Goal: Find specific page/section: Find specific page/section

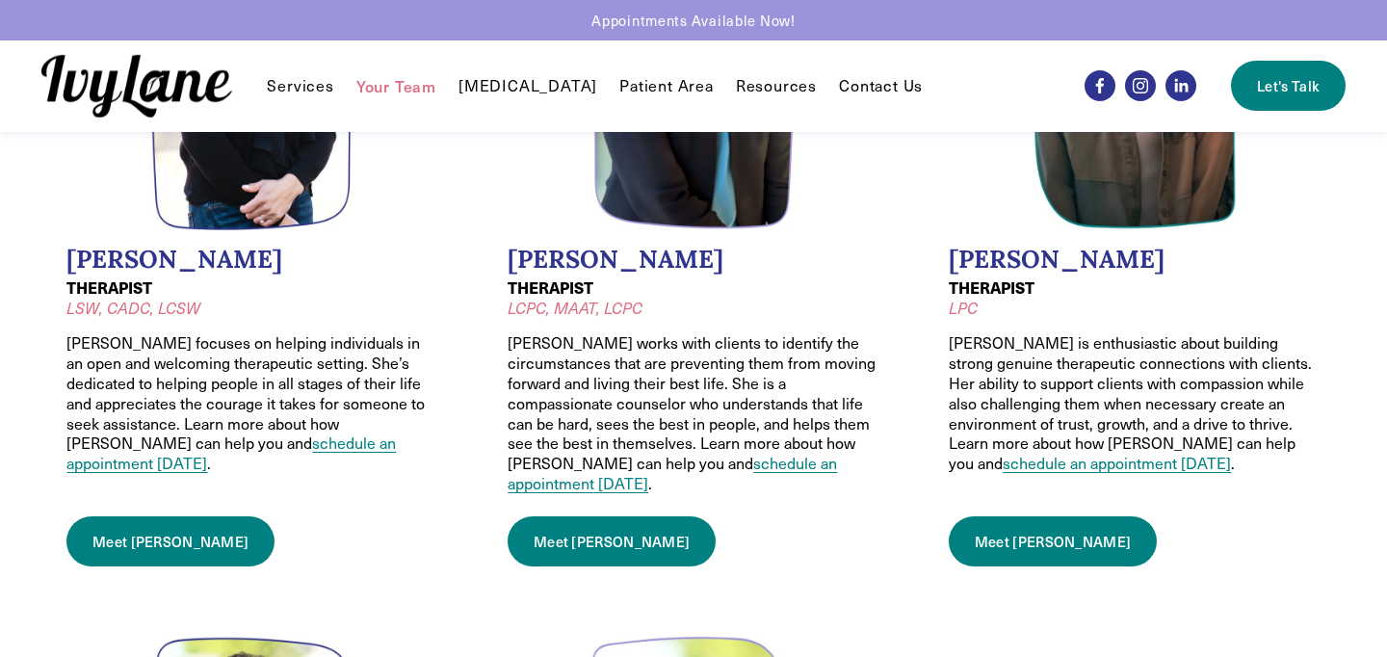
scroll to position [1073, 0]
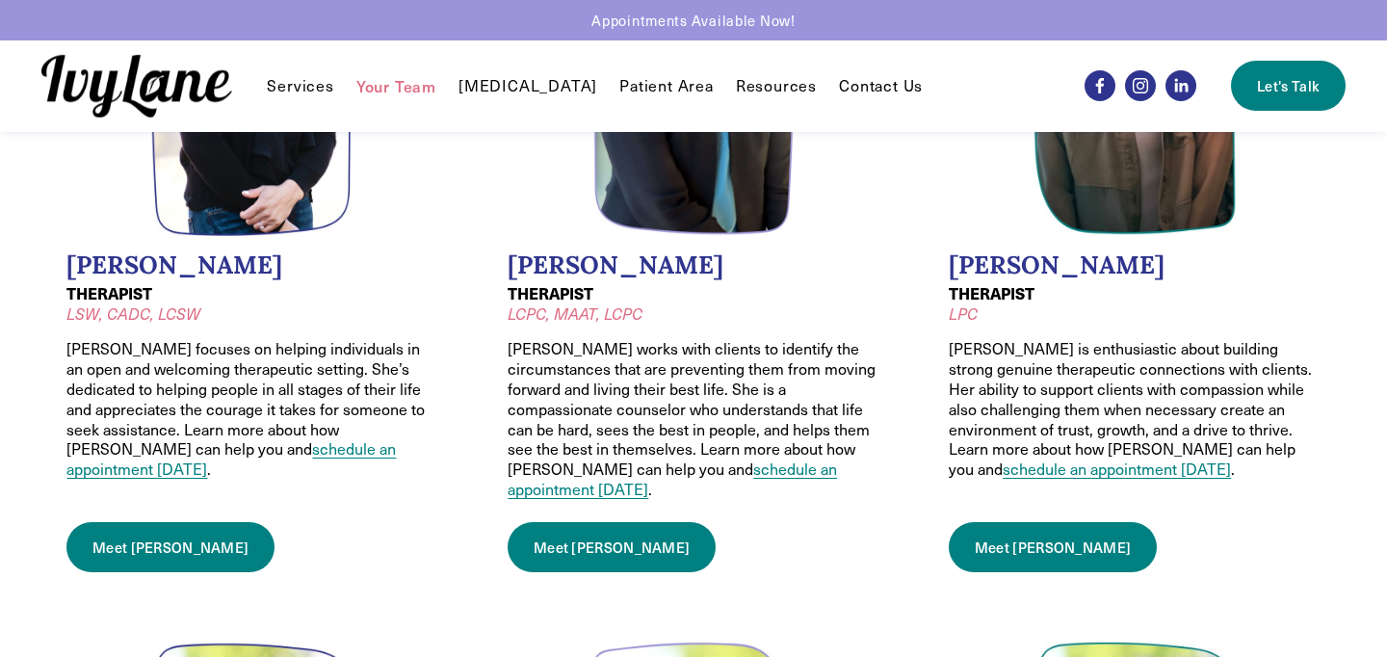
drag, startPoint x: 989, startPoint y: 520, endPoint x: 568, endPoint y: 429, distance: 429.9
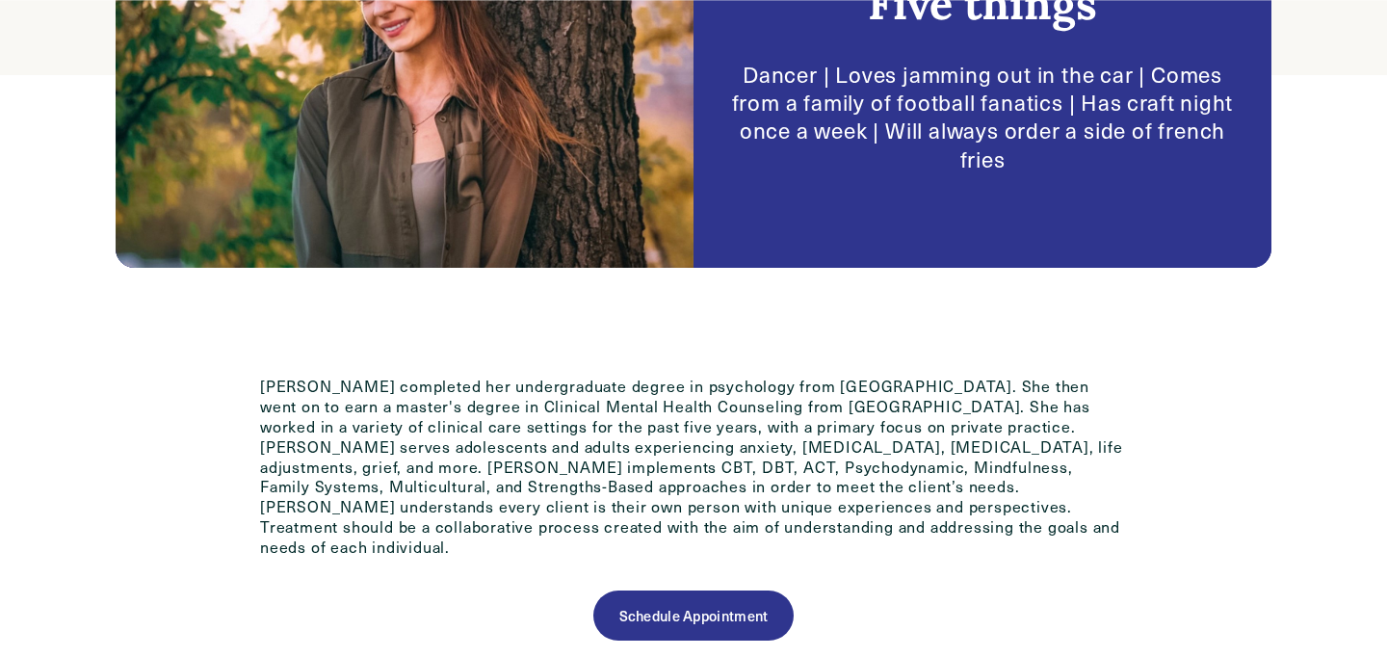
scroll to position [732, 0]
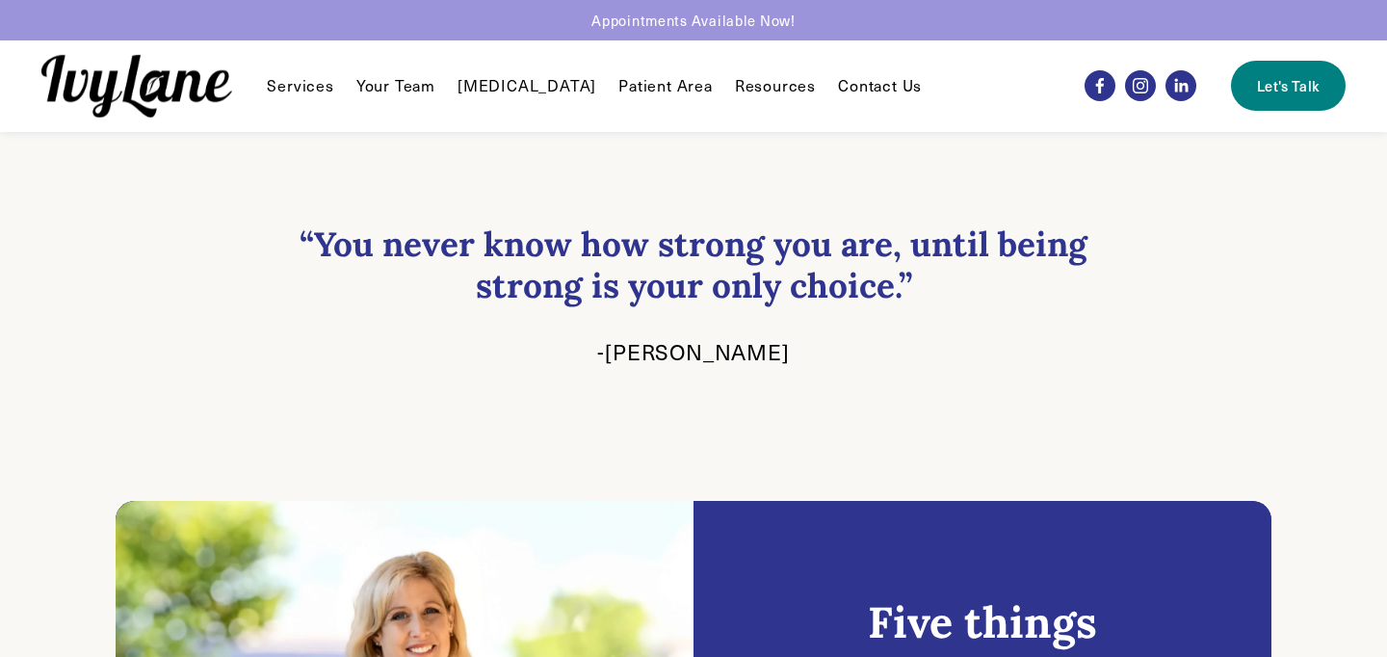
click at [382, 92] on link "Your Team" at bounding box center [395, 85] width 79 height 23
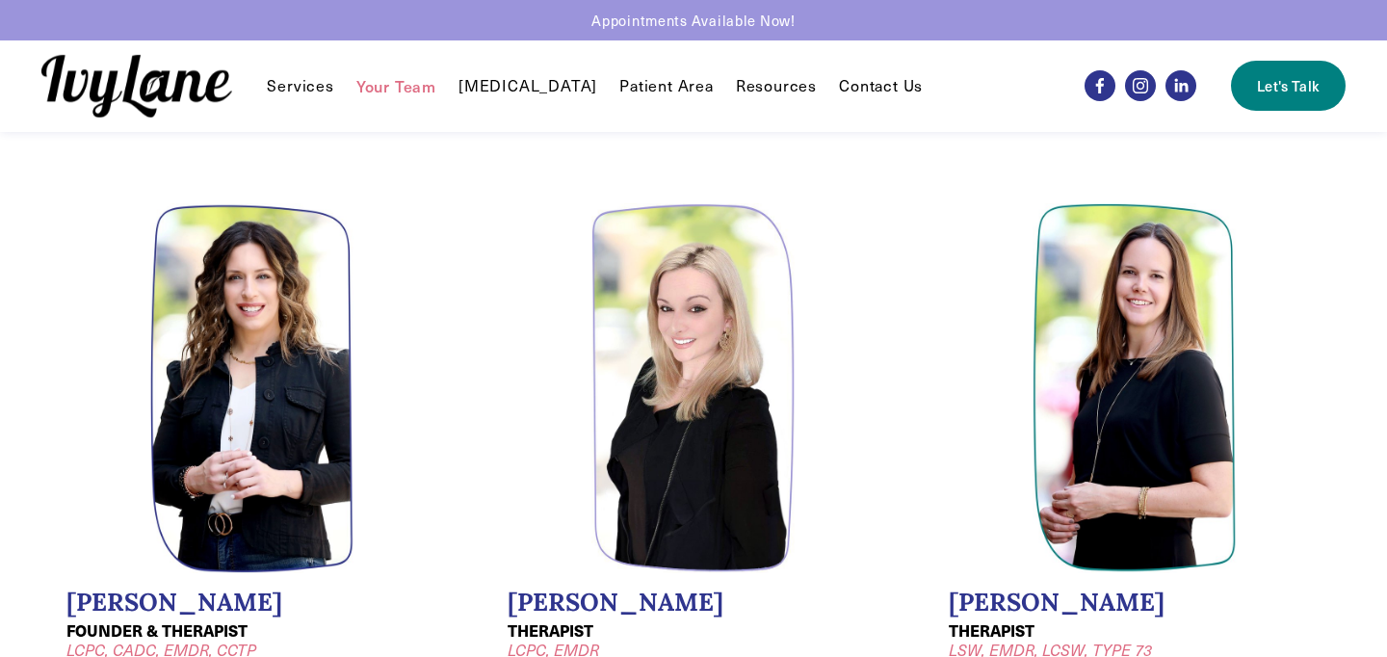
click at [698, 489] on img at bounding box center [694, 388] width 204 height 370
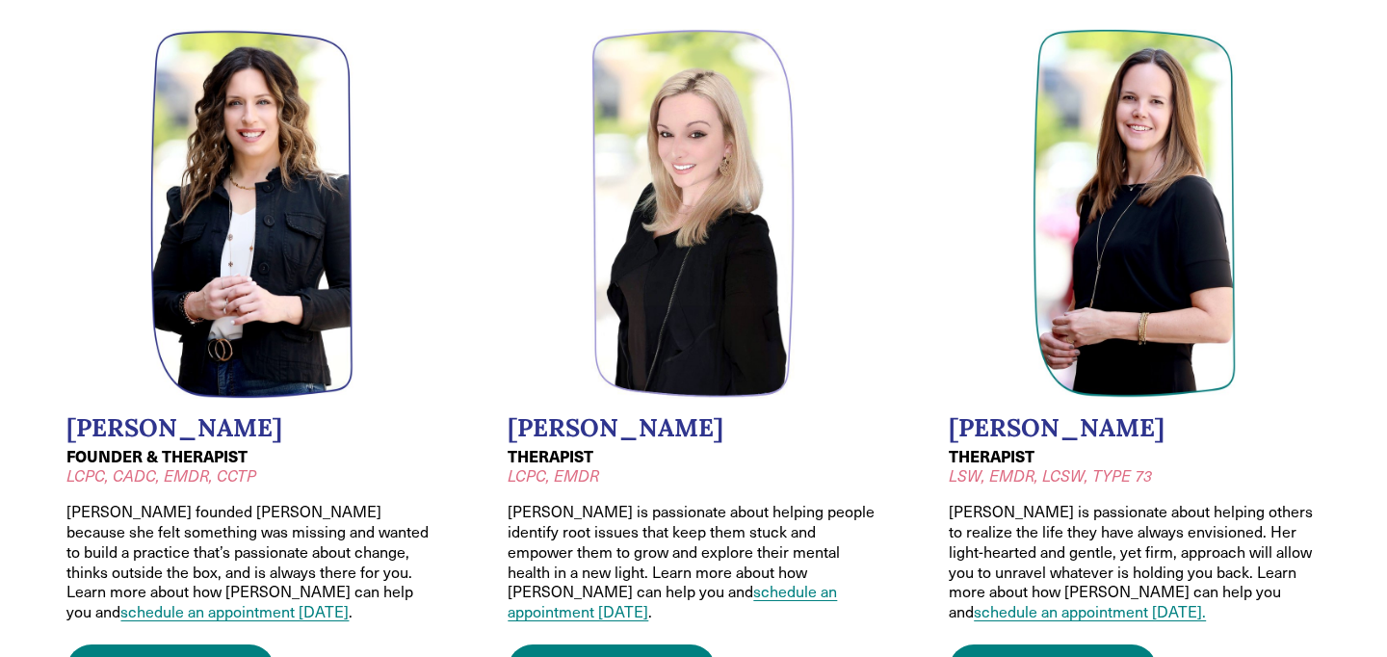
scroll to position [176, 0]
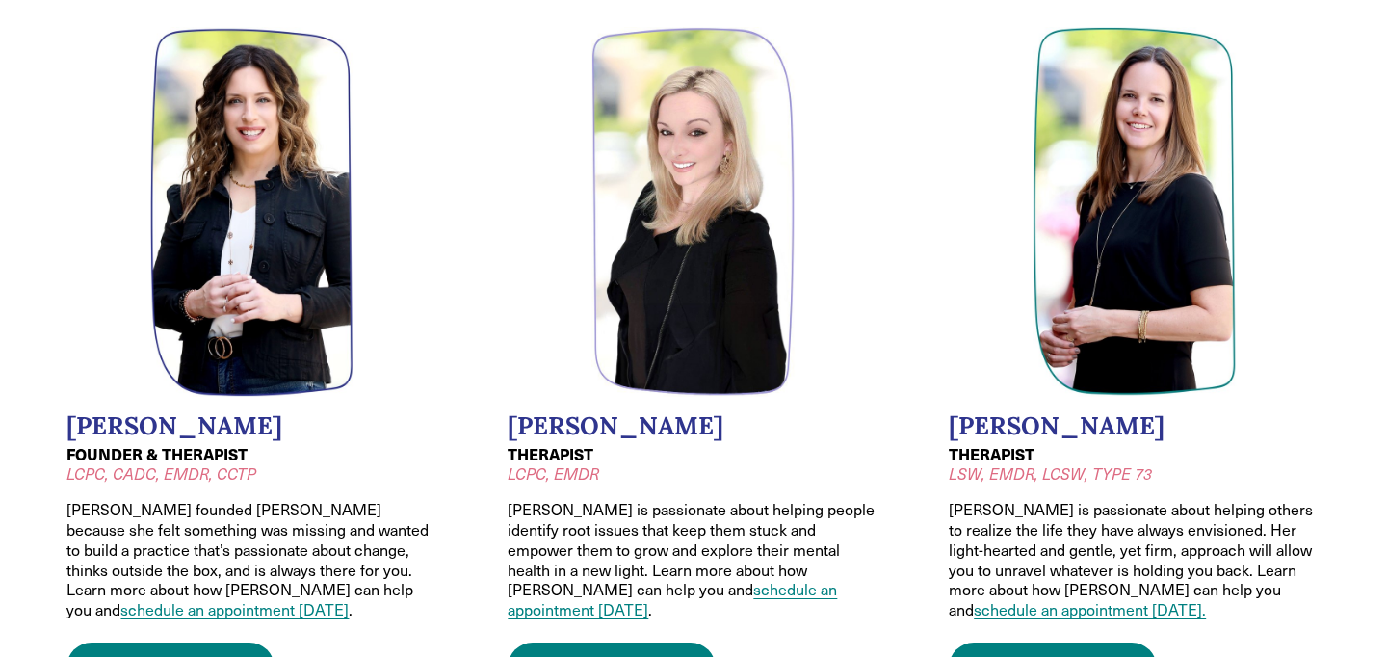
click at [550, 651] on link "Meet [PERSON_NAME]" at bounding box center [612, 668] width 208 height 50
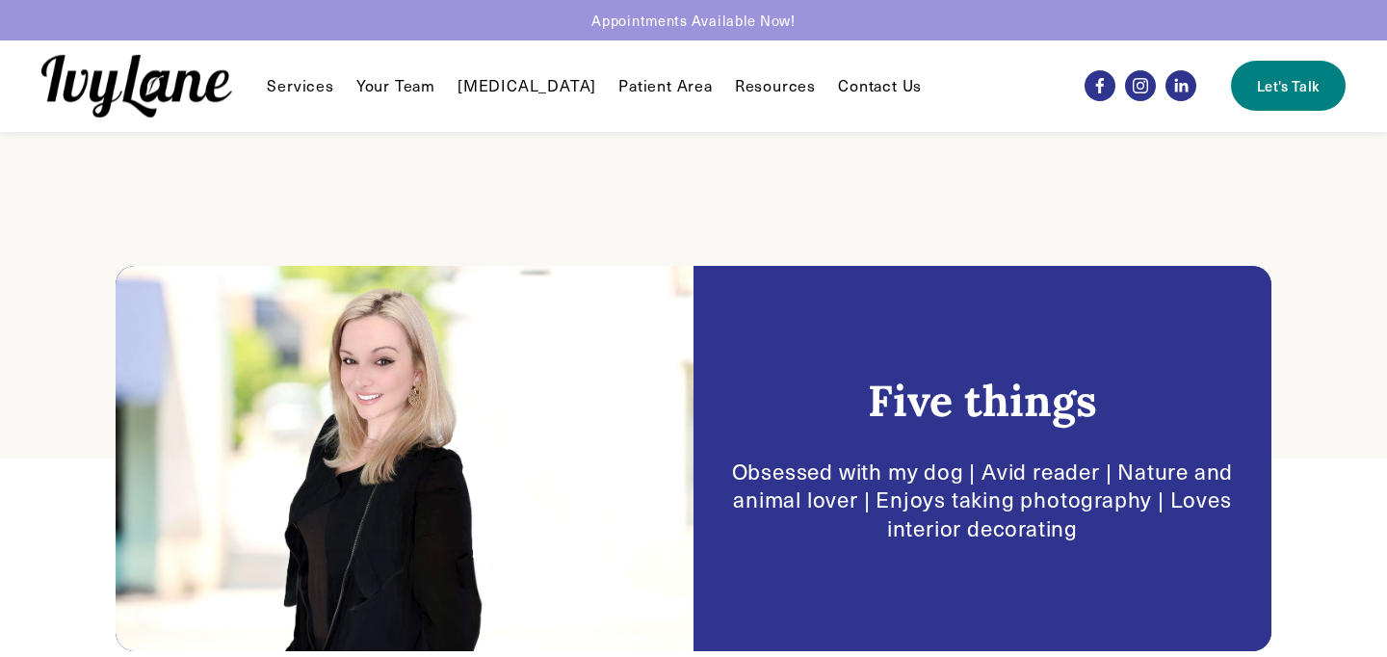
scroll to position [360, 0]
